Goal: Task Accomplishment & Management: Manage account settings

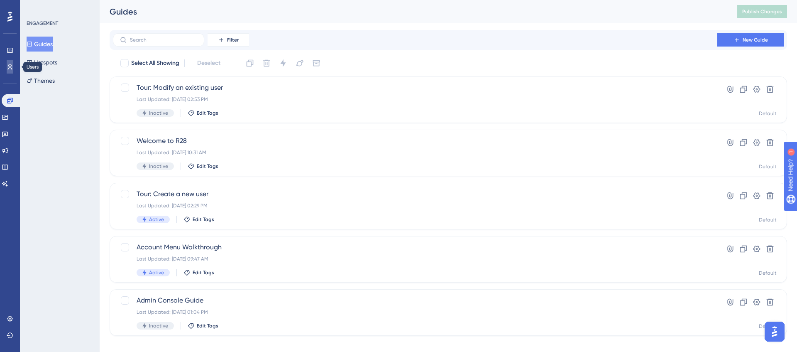
click at [0, 0] on icon at bounding box center [0, 0] width 0 height 0
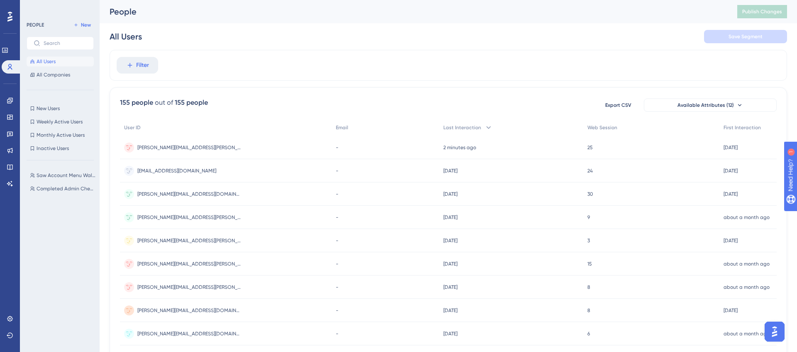
click at [149, 66] on div "✨ Save My Spot!✨" at bounding box center [399, 163] width 797 height 352
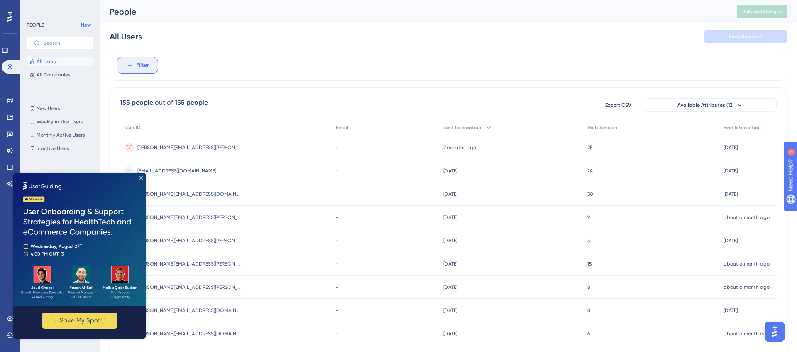
click at [139, 66] on span "Filter" at bounding box center [142, 65] width 13 height 10
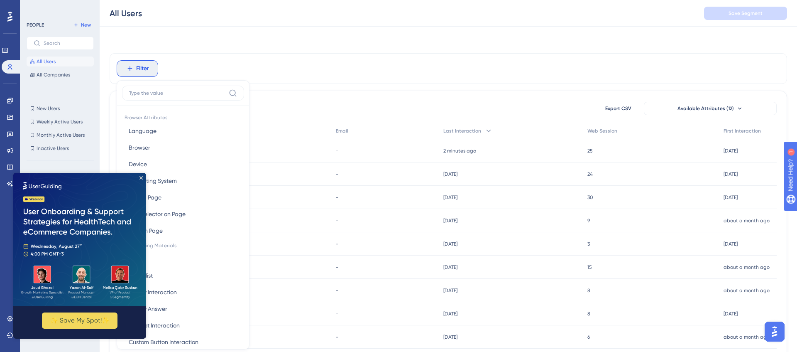
scroll to position [36, 0]
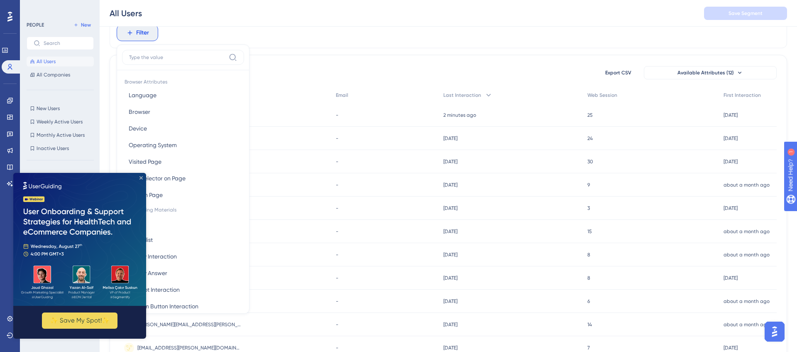
click at [140, 177] on icon "Close Preview" at bounding box center [141, 177] width 3 height 3
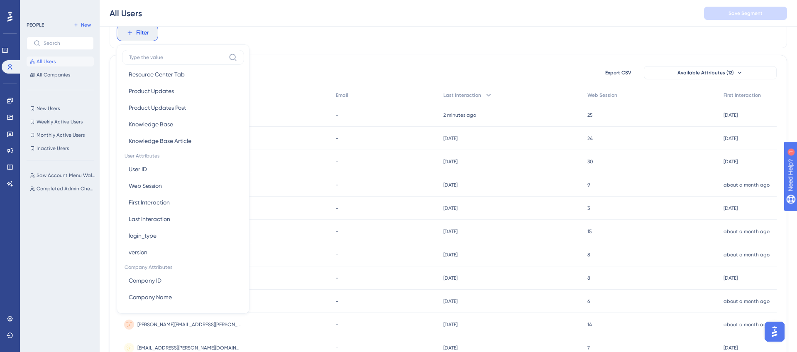
scroll to position [333, 0]
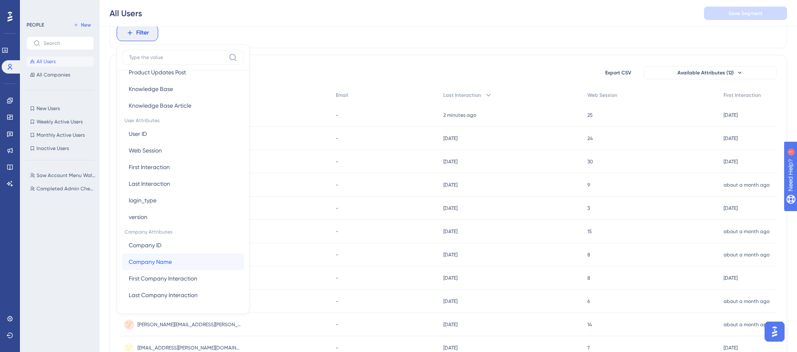
click at [188, 260] on button "Company Name Company Name" at bounding box center [183, 261] width 122 height 17
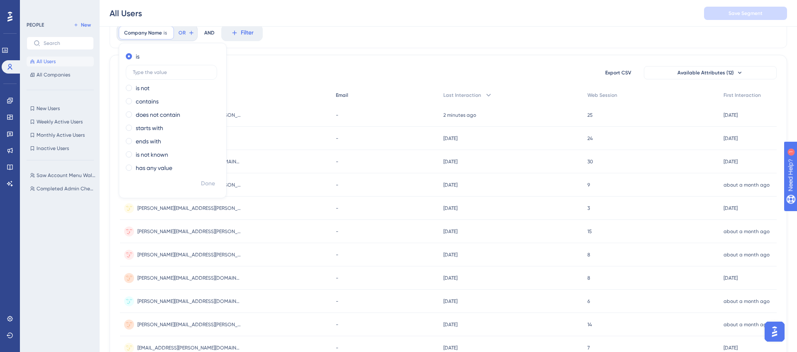
click at [332, 90] on div "Email" at bounding box center [385, 95] width 107 height 17
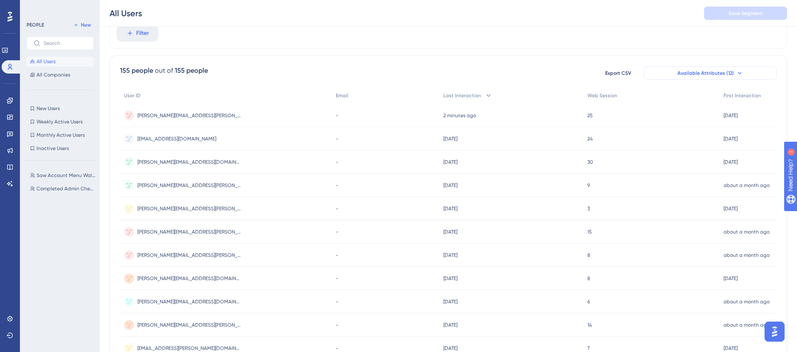
click at [725, 70] on span "Available Attributes (12)" at bounding box center [706, 73] width 56 height 7
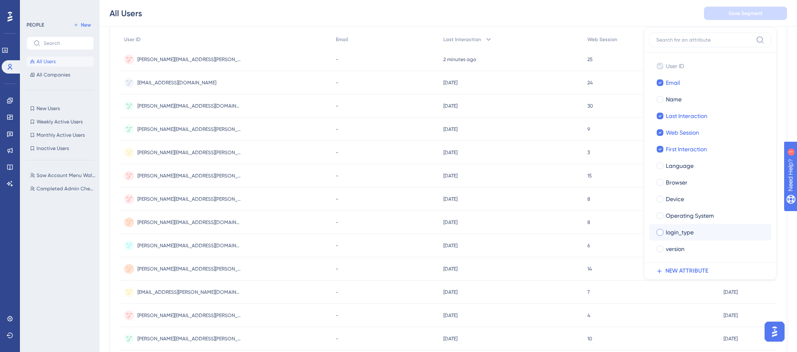
scroll to position [92, 0]
click at [213, 50] on div "[PERSON_NAME][EMAIL_ADDRESS][PERSON_NAME][DOMAIN_NAME] [PERSON_NAME][DOMAIN_NAM…" at bounding box center [226, 58] width 212 height 23
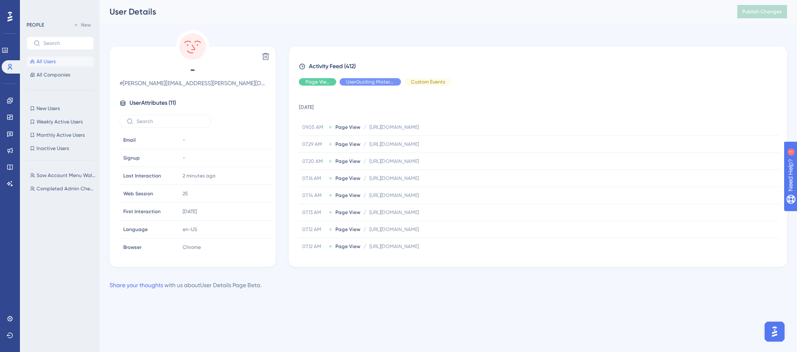
scroll to position [74, 0]
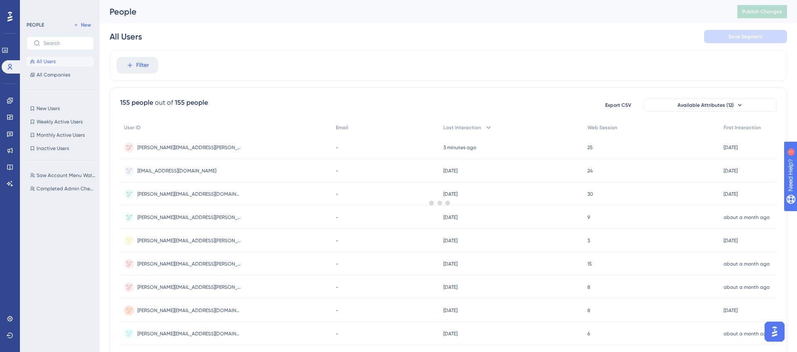
scroll to position [92, 0]
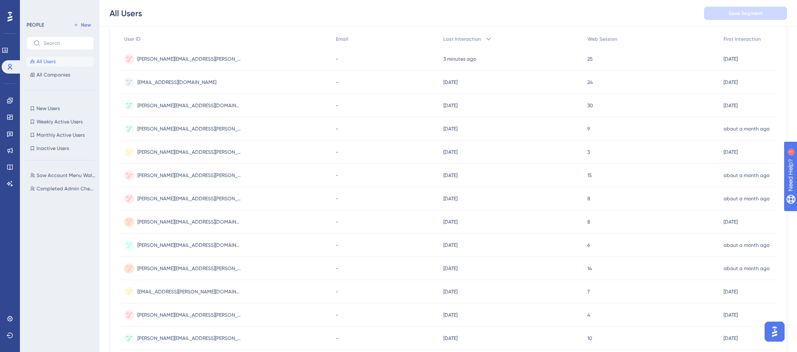
click at [186, 174] on span "[PERSON_NAME][EMAIL_ADDRESS][PERSON_NAME][DOMAIN_NAME]" at bounding box center [189, 175] width 104 height 7
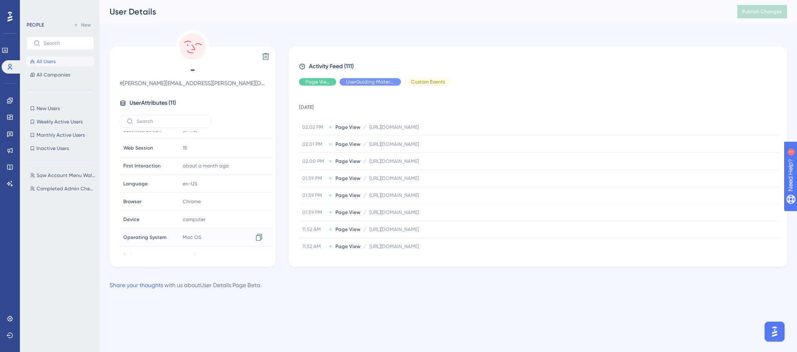
scroll to position [44, 0]
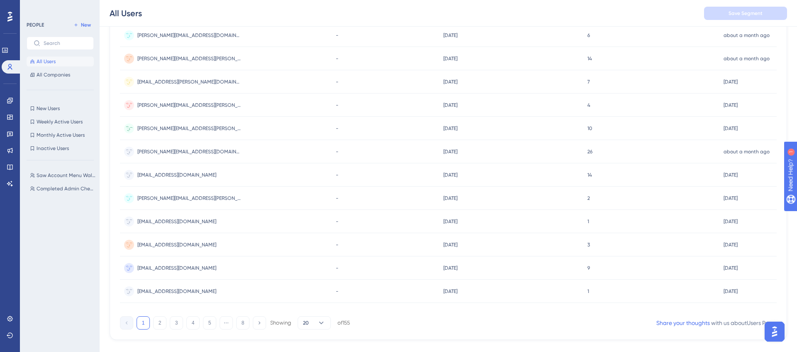
scroll to position [316, 0]
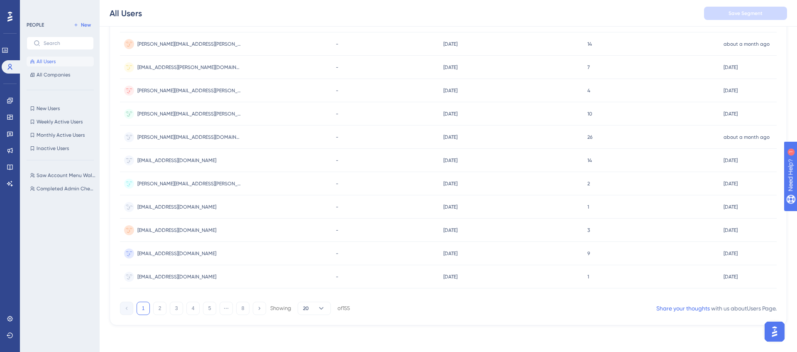
click at [168, 208] on span "[EMAIL_ADDRESS][DOMAIN_NAME]" at bounding box center [176, 206] width 79 height 7
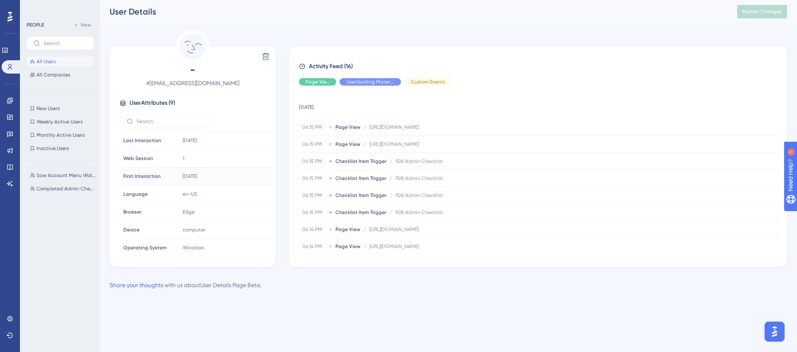
scroll to position [39, 0]
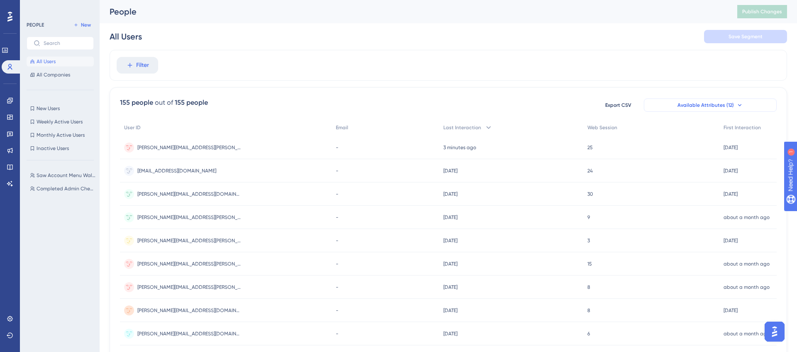
click at [698, 103] on span "Available Attributes (12)" at bounding box center [706, 105] width 56 height 7
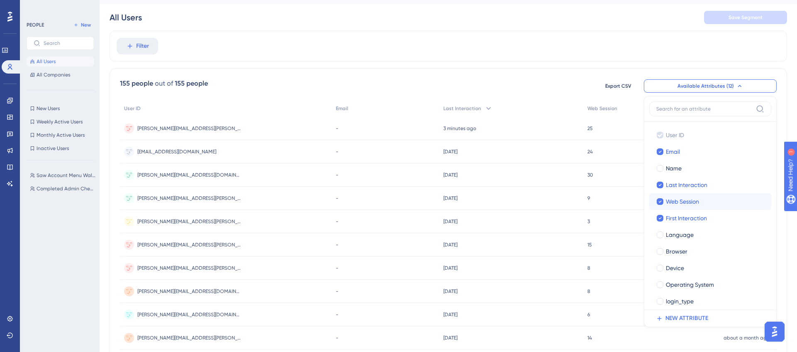
scroll to position [22, 0]
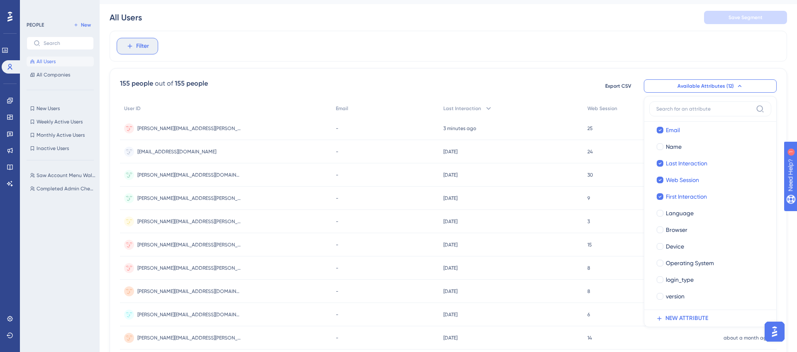
click at [148, 49] on span "Filter" at bounding box center [142, 46] width 13 height 10
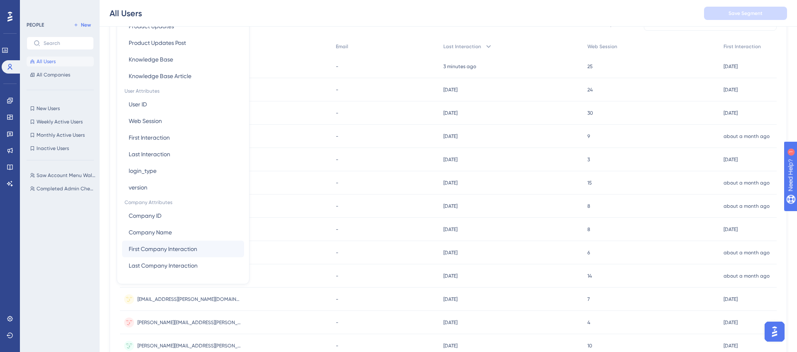
scroll to position [89, 0]
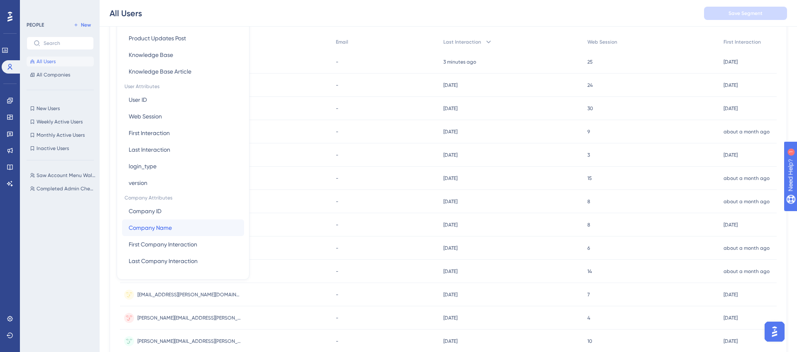
click at [173, 228] on button "Company Name Company Name" at bounding box center [183, 227] width 122 height 17
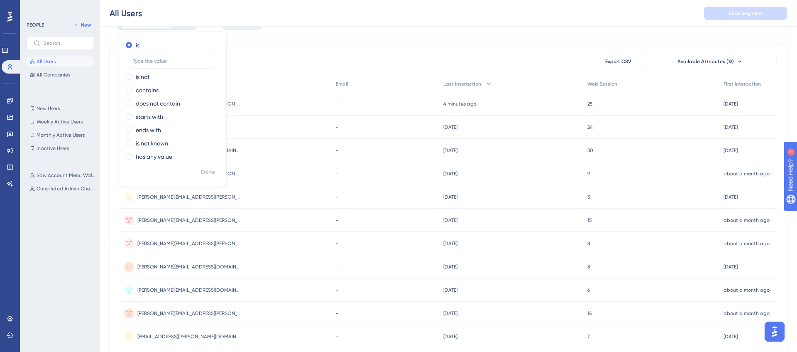
scroll to position [0, 0]
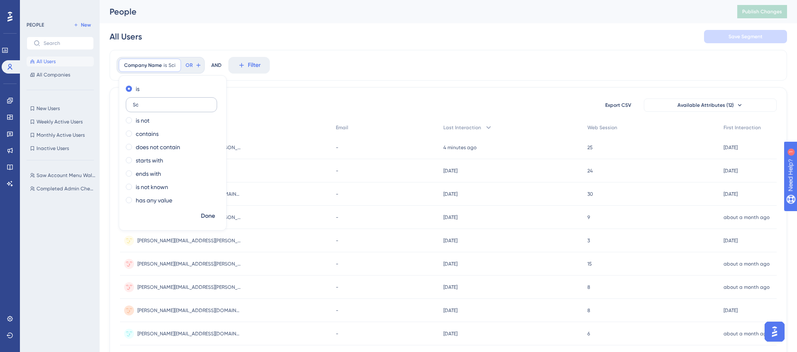
type input "S"
type input "scienture"
click at [209, 215] on span "Done" at bounding box center [208, 216] width 14 height 10
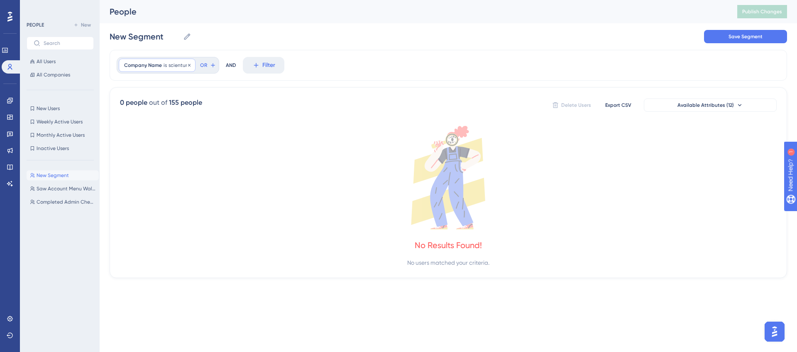
click at [179, 65] on span "scienture" at bounding box center [180, 65] width 22 height 7
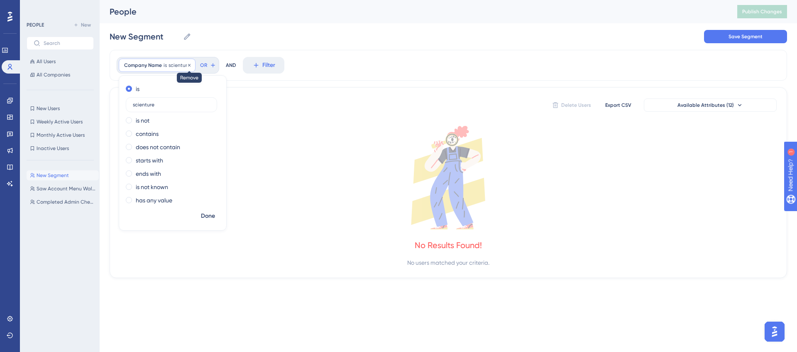
click at [189, 64] on icon at bounding box center [189, 65] width 5 height 5
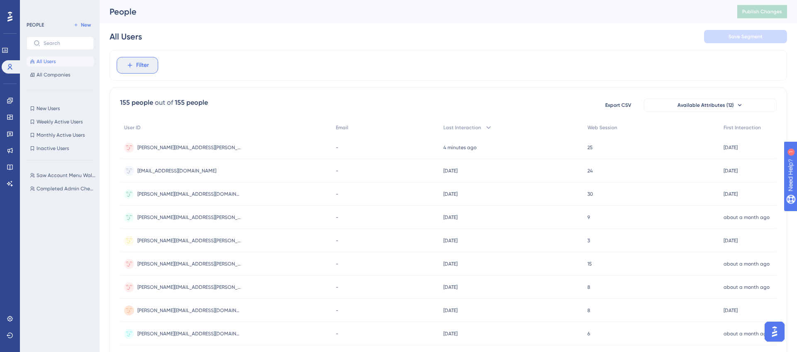
click at [129, 67] on icon at bounding box center [129, 65] width 5 height 5
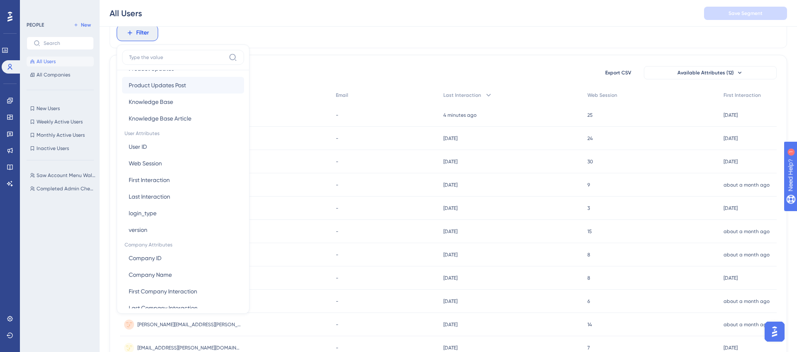
scroll to position [333, 0]
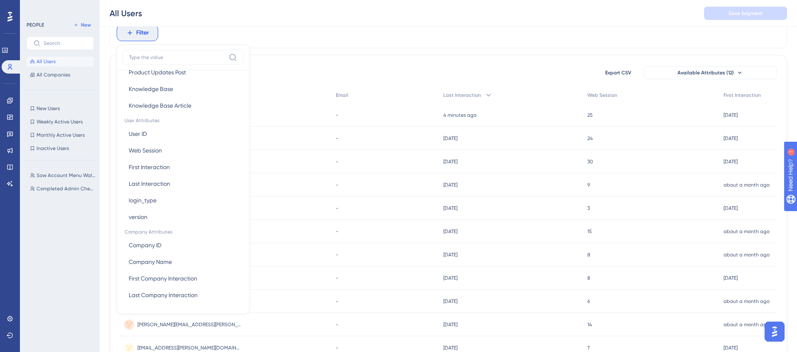
click at [400, 114] on div "-" at bounding box center [385, 114] width 107 height 23
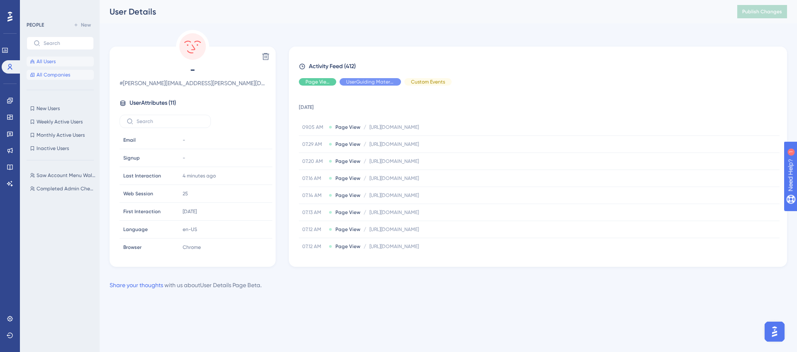
click at [62, 70] on button "All Companies" at bounding box center [60, 75] width 67 height 10
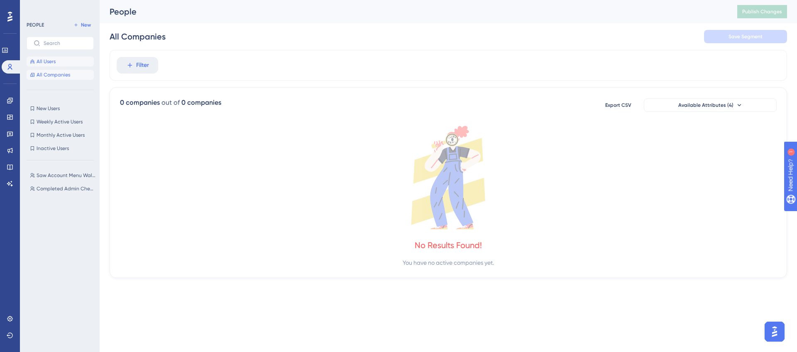
click at [57, 62] on button "All Users" at bounding box center [60, 61] width 67 height 10
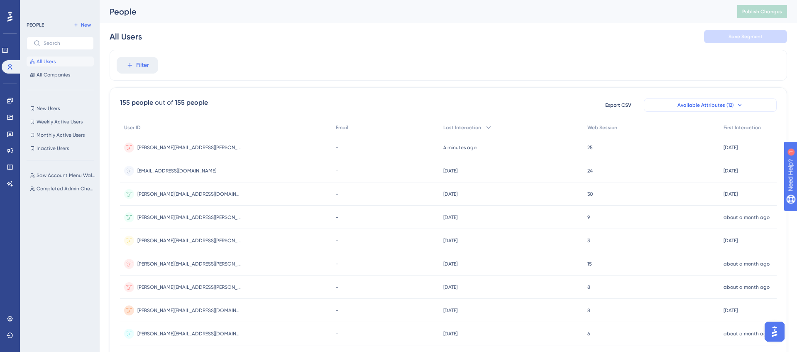
click at [723, 106] on span "Available Attributes (12)" at bounding box center [706, 105] width 56 height 7
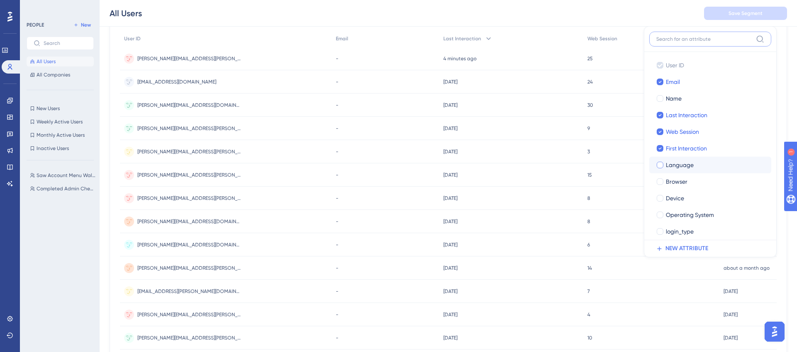
scroll to position [22, 0]
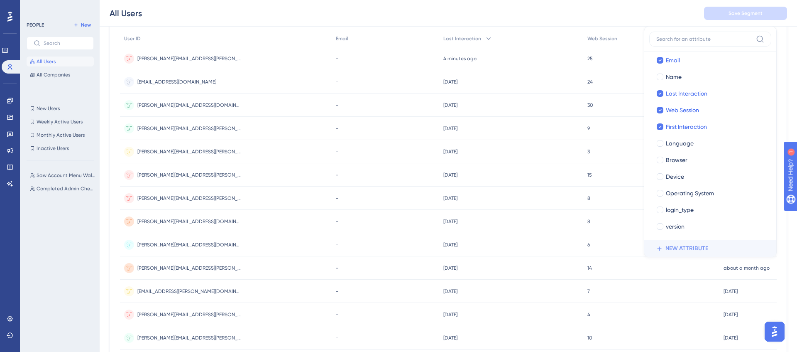
click at [677, 245] on span "NEW ATTRIBUTE" at bounding box center [687, 248] width 43 height 10
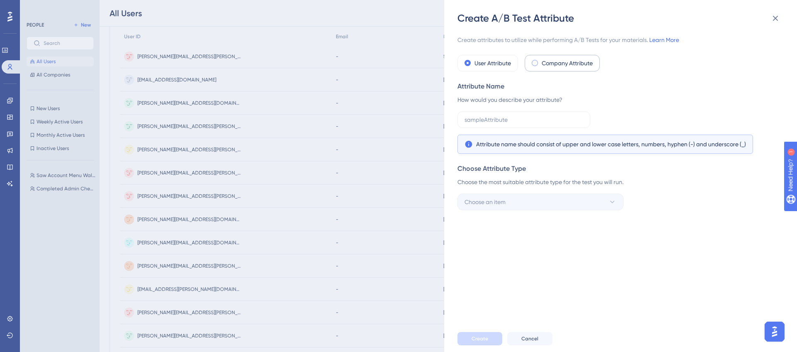
click at [546, 61] on label "Company Attribute" at bounding box center [567, 63] width 51 height 10
click at [524, 123] on input "text" at bounding box center [524, 119] width 119 height 9
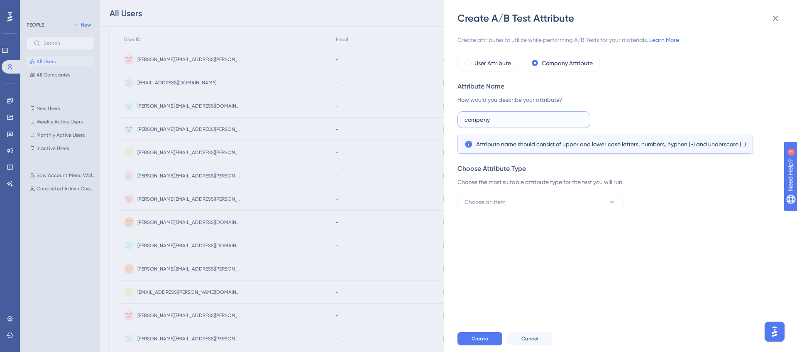
type input "company"
click at [654, 113] on div "company Attribute name should consist of upper and lower case letters, numbers,…" at bounding box center [618, 132] width 321 height 42
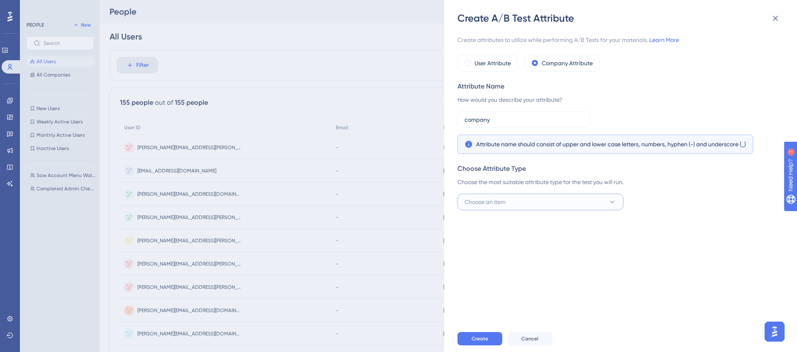
click at [566, 194] on button "Choose an item" at bounding box center [541, 202] width 166 height 17
click at [712, 257] on div "Create attributes to utilize while performing A/B Tests for your materials. Lea…" at bounding box center [625, 175] width 335 height 300
click at [527, 338] on span "Cancel" at bounding box center [530, 338] width 17 height 7
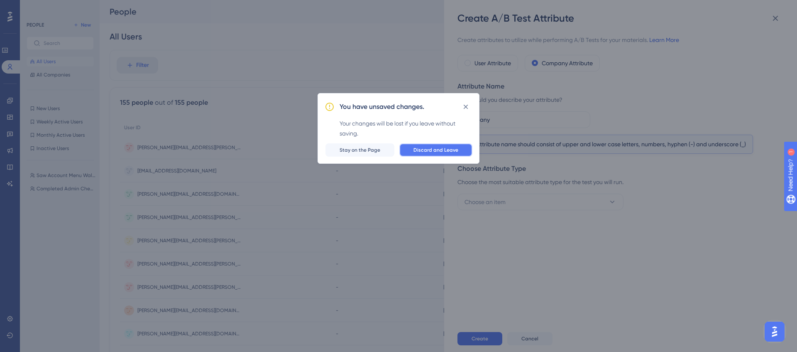
click at [434, 149] on span "Discard and Leave" at bounding box center [436, 150] width 45 height 7
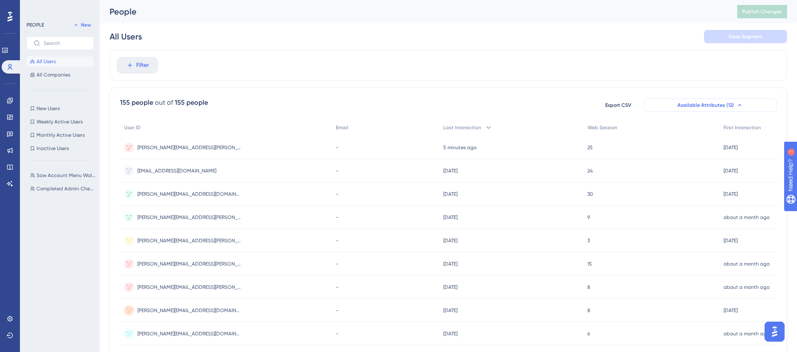
click at [713, 107] on span "Available Attributes (12)" at bounding box center [706, 105] width 56 height 7
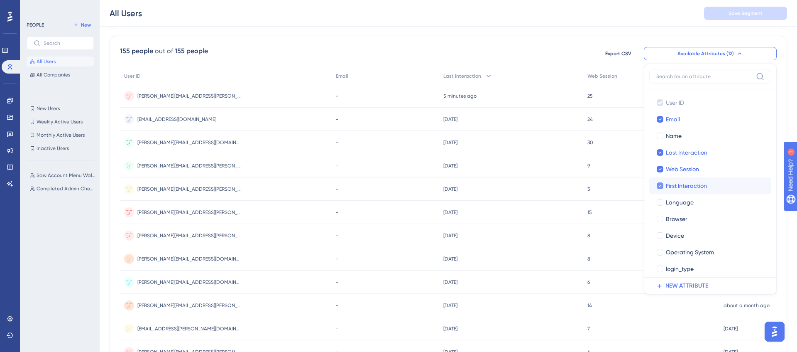
scroll to position [22, 0]
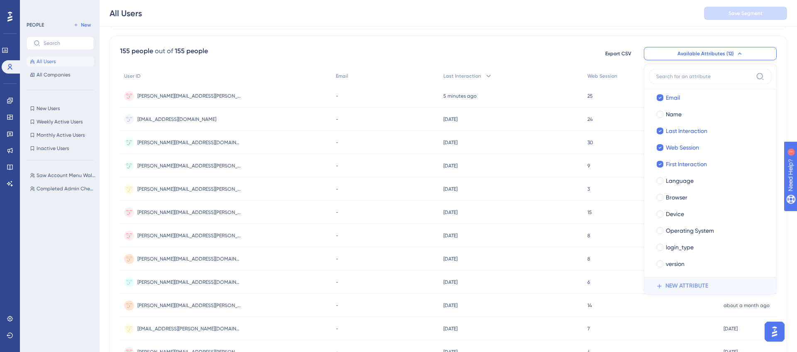
click at [675, 288] on span "NEW ATTRIBUTE" at bounding box center [687, 286] width 43 height 10
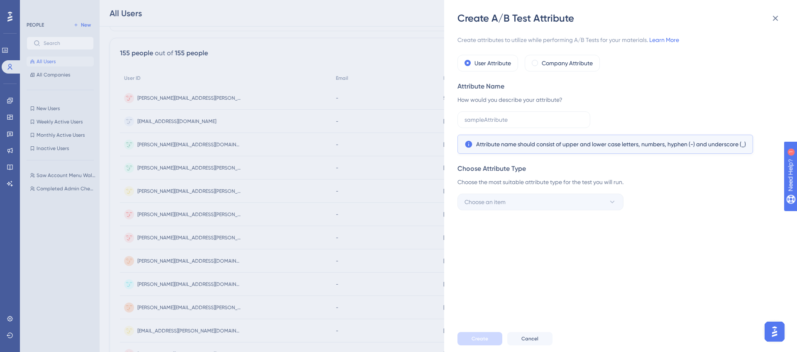
click at [549, 72] on div "Create attributes to utilize while performing A/B Tests for your materials. Lea…" at bounding box center [618, 122] width 321 height 175
click at [550, 63] on label "Company Attribute" at bounding box center [567, 63] width 51 height 10
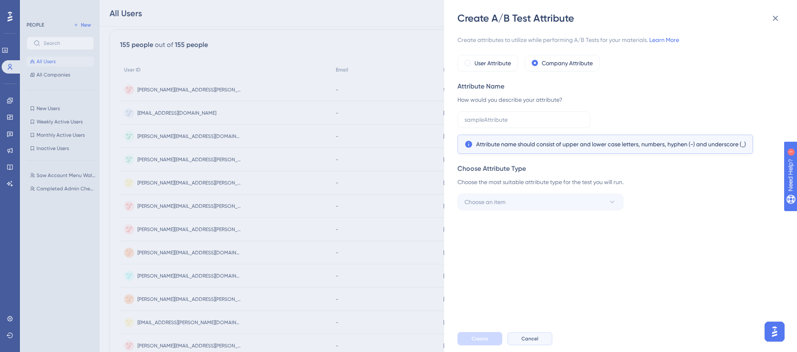
scroll to position [59, 0]
click at [535, 339] on span "Cancel" at bounding box center [530, 338] width 17 height 7
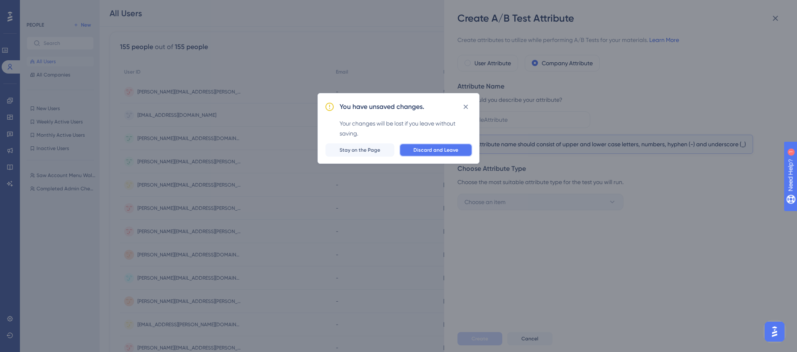
click at [443, 153] on button "Discard and Leave" at bounding box center [435, 149] width 73 height 13
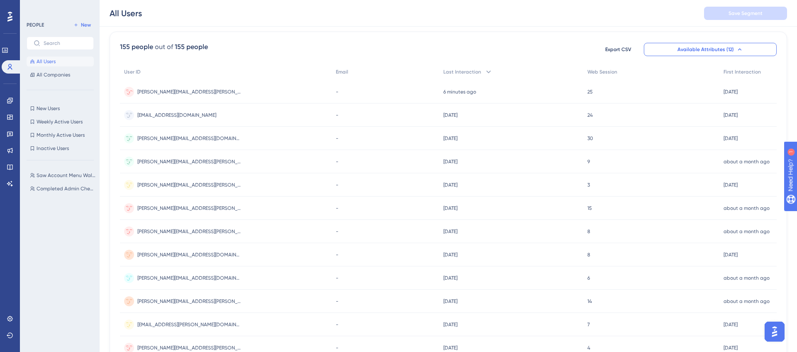
click at [228, 93] on div "[PERSON_NAME][EMAIL_ADDRESS][PERSON_NAME][DOMAIN_NAME] [PERSON_NAME][DOMAIN_NAM…" at bounding box center [226, 91] width 212 height 23
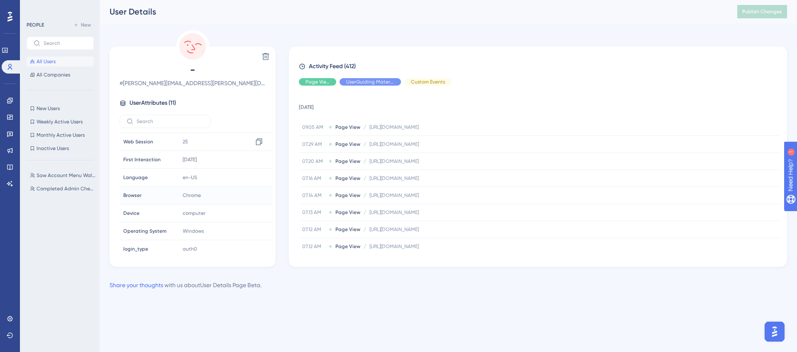
scroll to position [74, 0]
